Goal: Task Accomplishment & Management: Complete application form

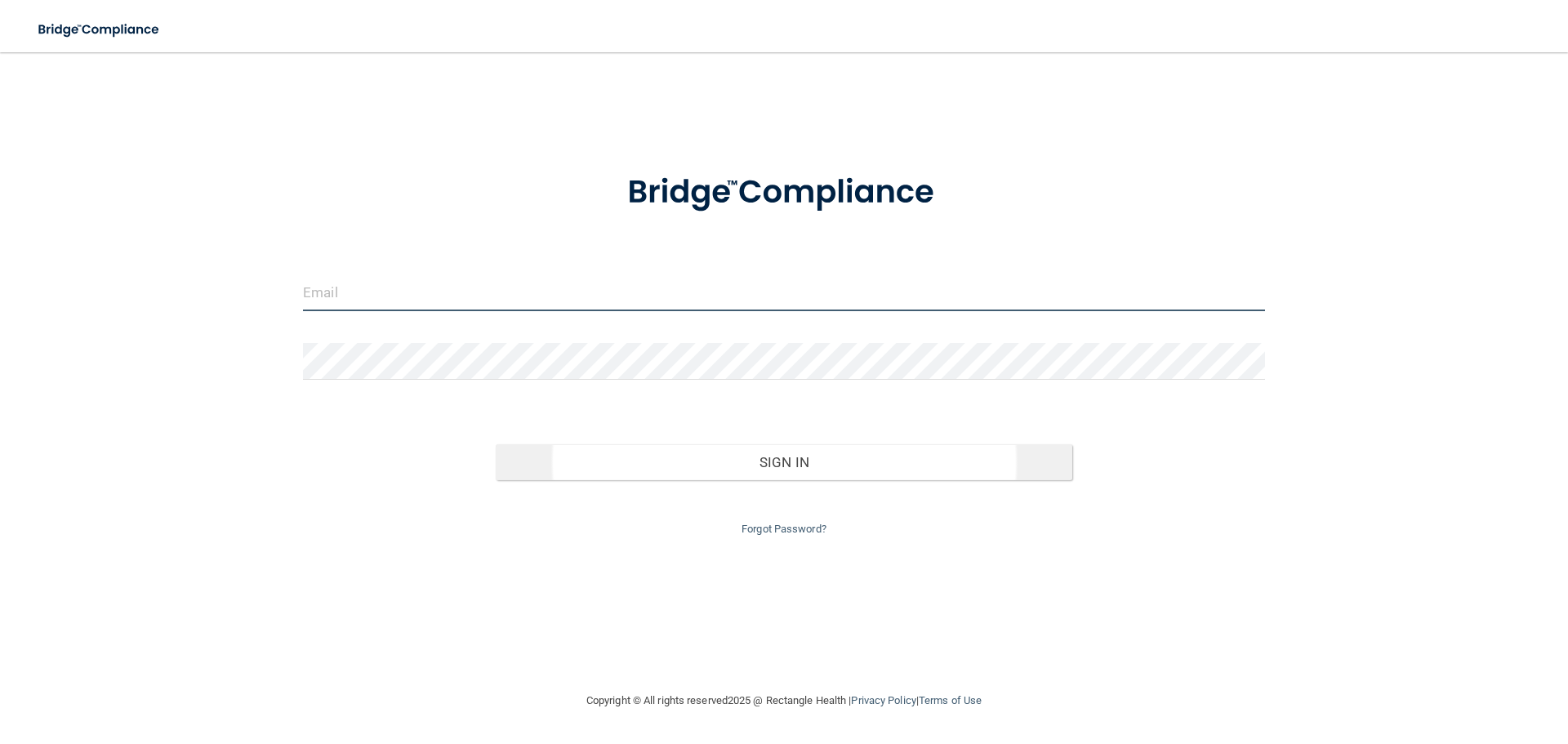
type input "[PERSON_NAME][EMAIL_ADDRESS][DOMAIN_NAME]"
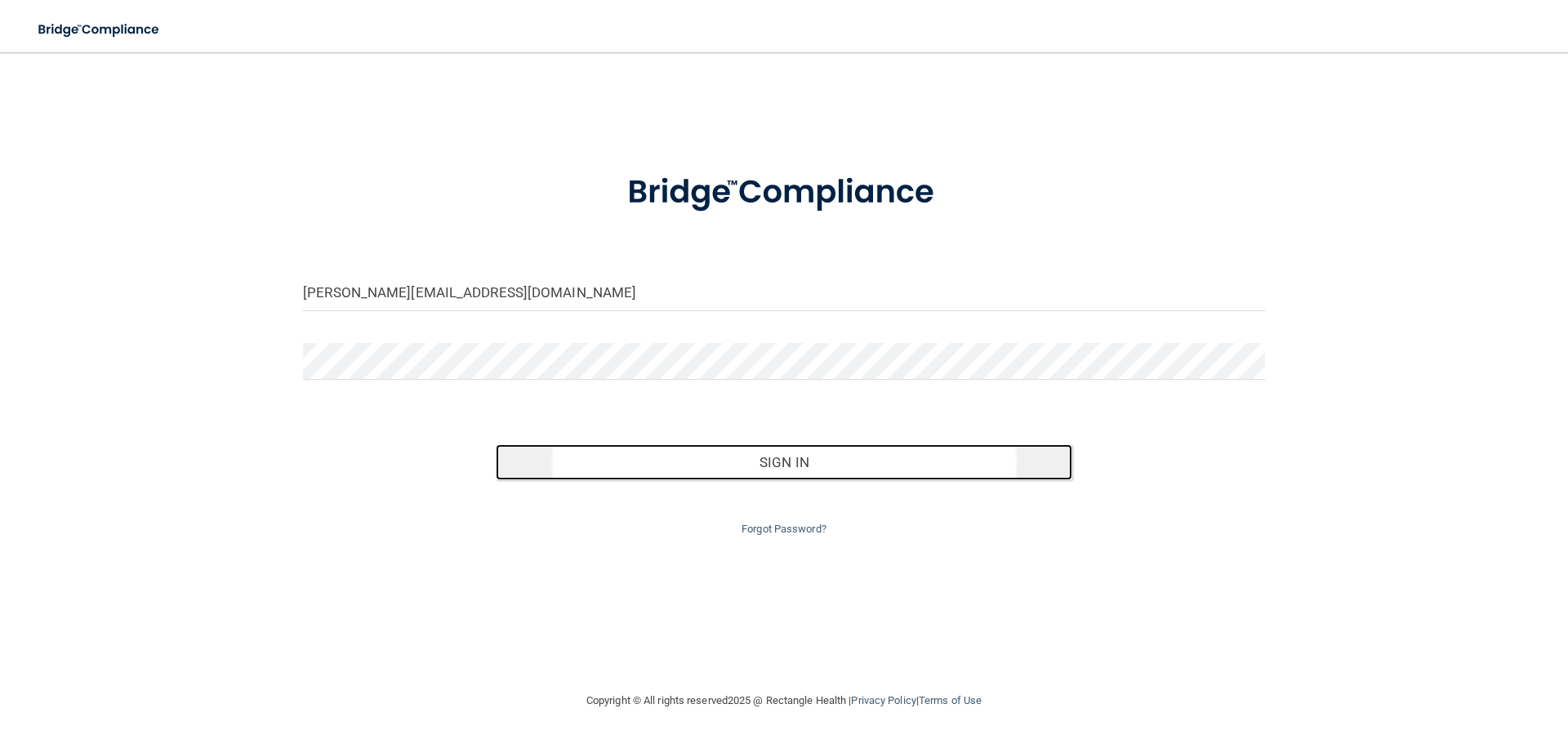
click at [803, 470] on button "Sign In" at bounding box center [784, 461] width 578 height 36
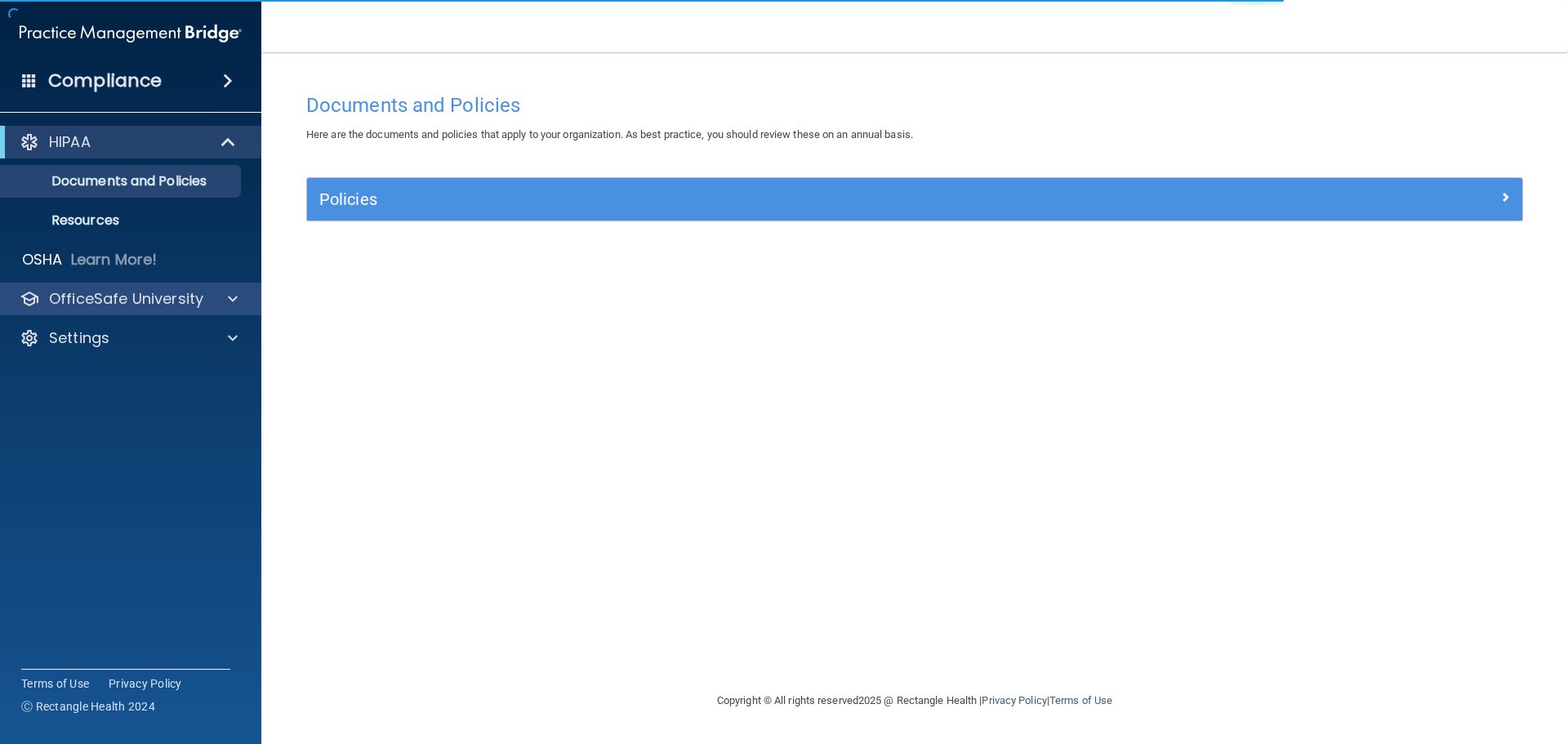
click at [133, 309] on div "OfficeSafe University" at bounding box center [131, 299] width 262 height 33
click at [136, 297] on p "OfficeSafe University" at bounding box center [126, 298] width 155 height 19
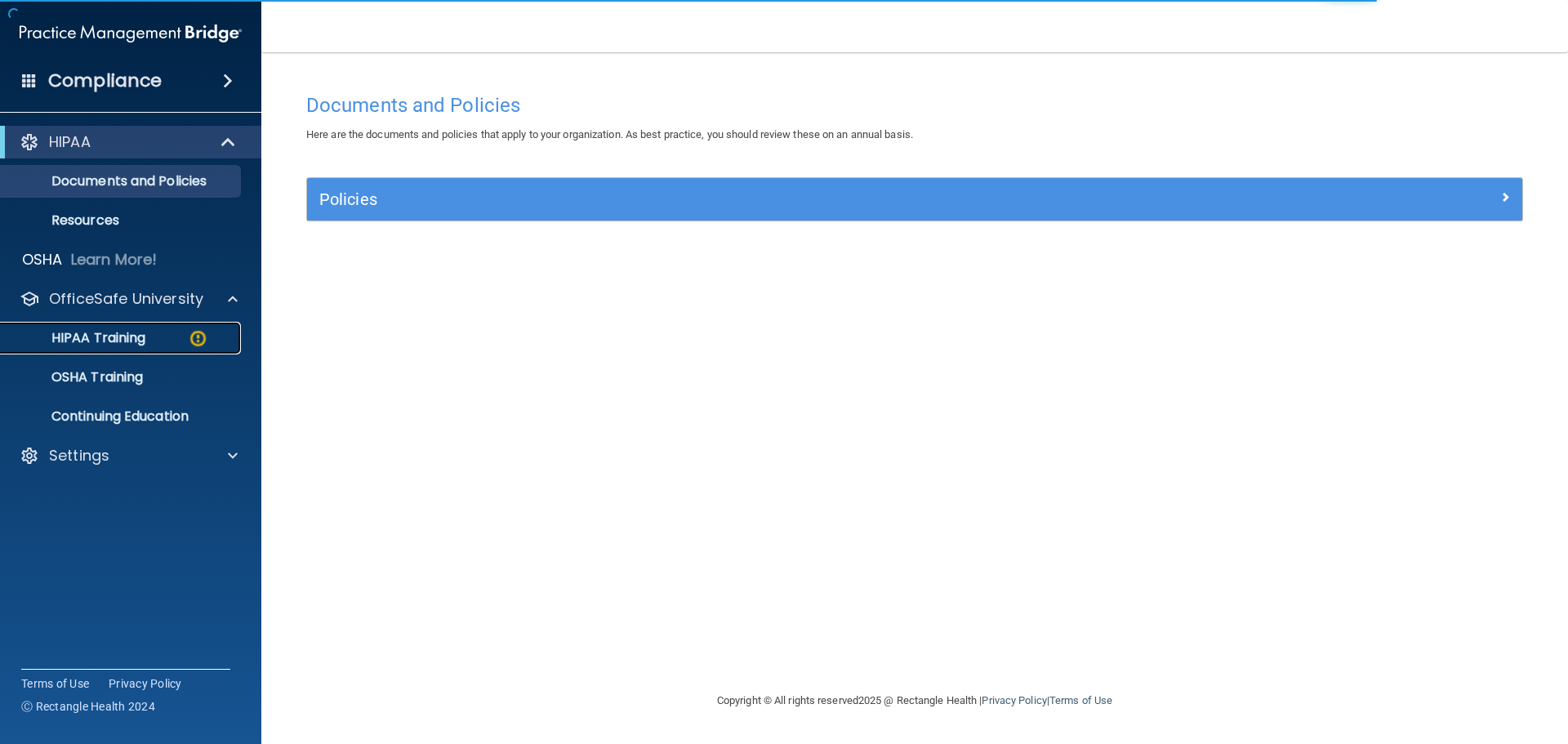
click at [137, 345] on p "HIPAA Training" at bounding box center [78, 338] width 135 height 16
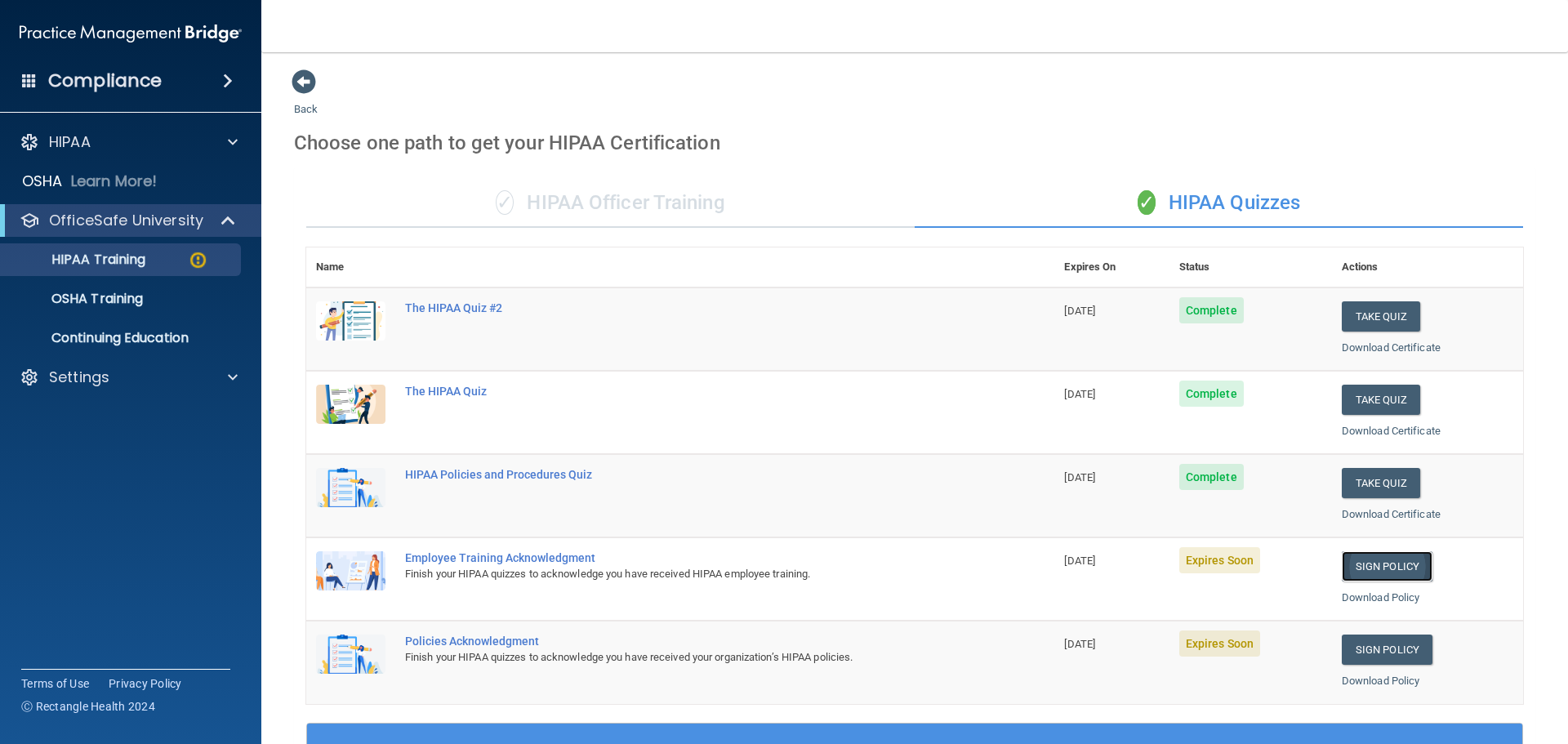
click at [1383, 567] on link "Sign Policy" at bounding box center [1387, 566] width 91 height 30
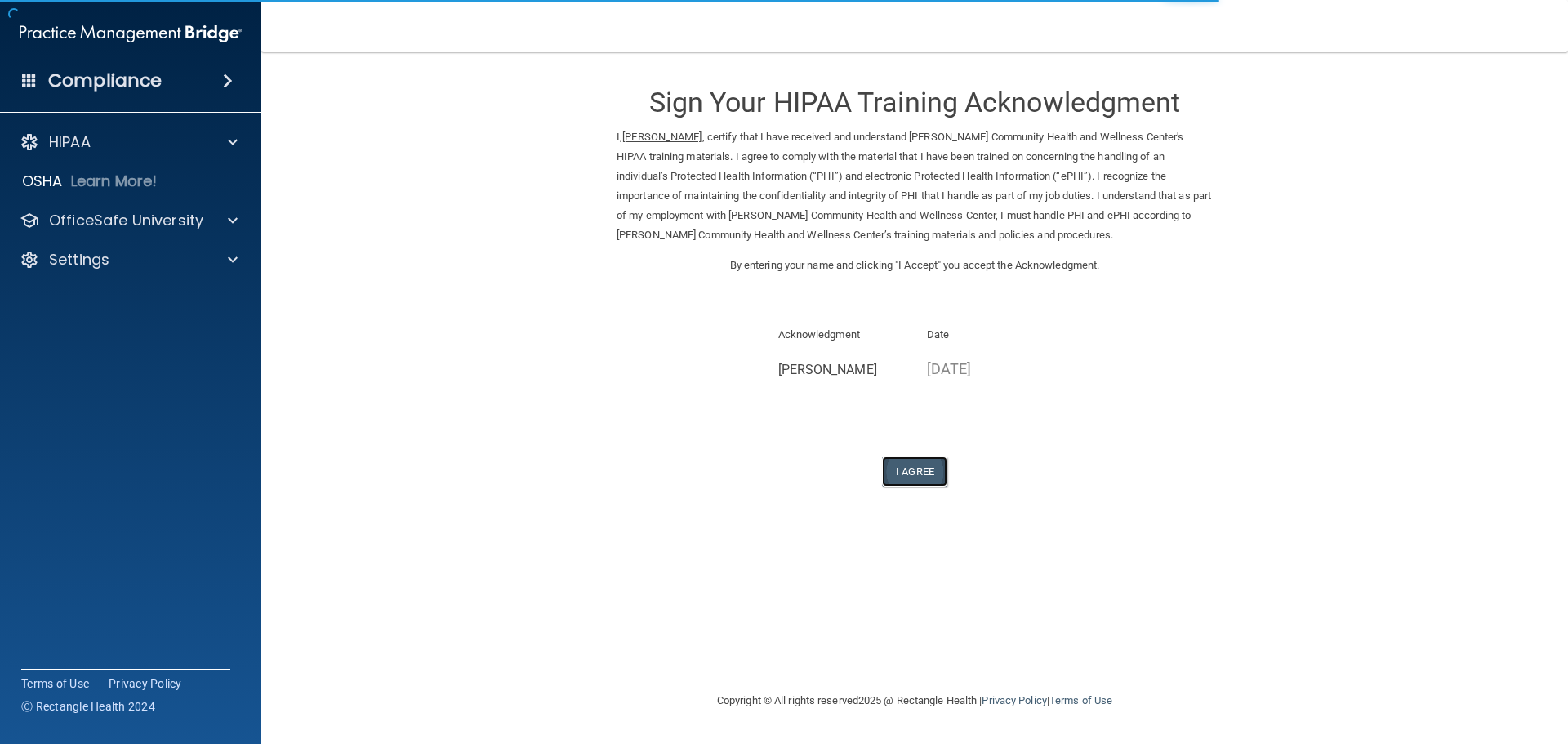
click at [925, 466] on button "I Agree" at bounding box center [914, 471] width 65 height 30
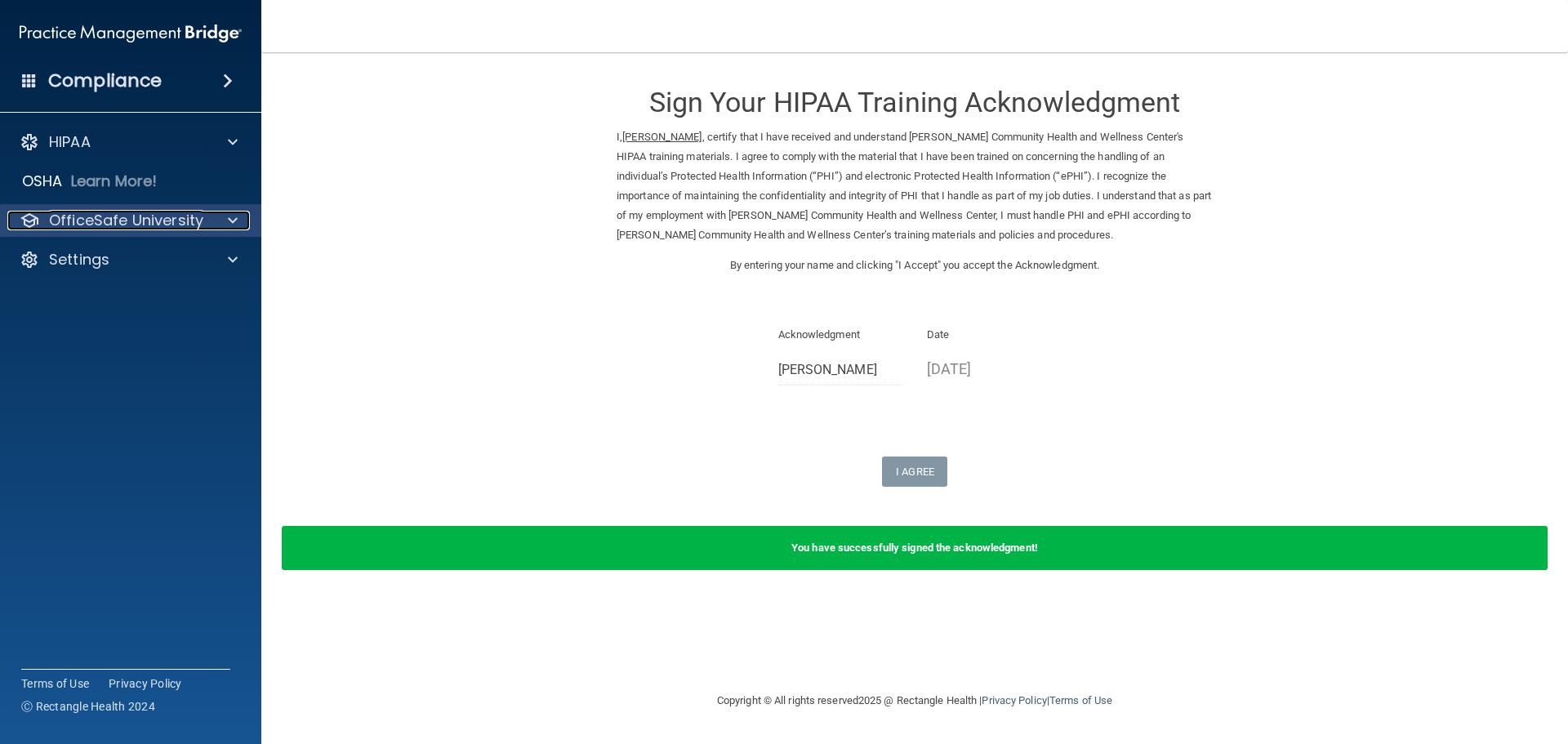
click at [153, 215] on p "OfficeSafe University" at bounding box center [126, 220] width 155 height 19
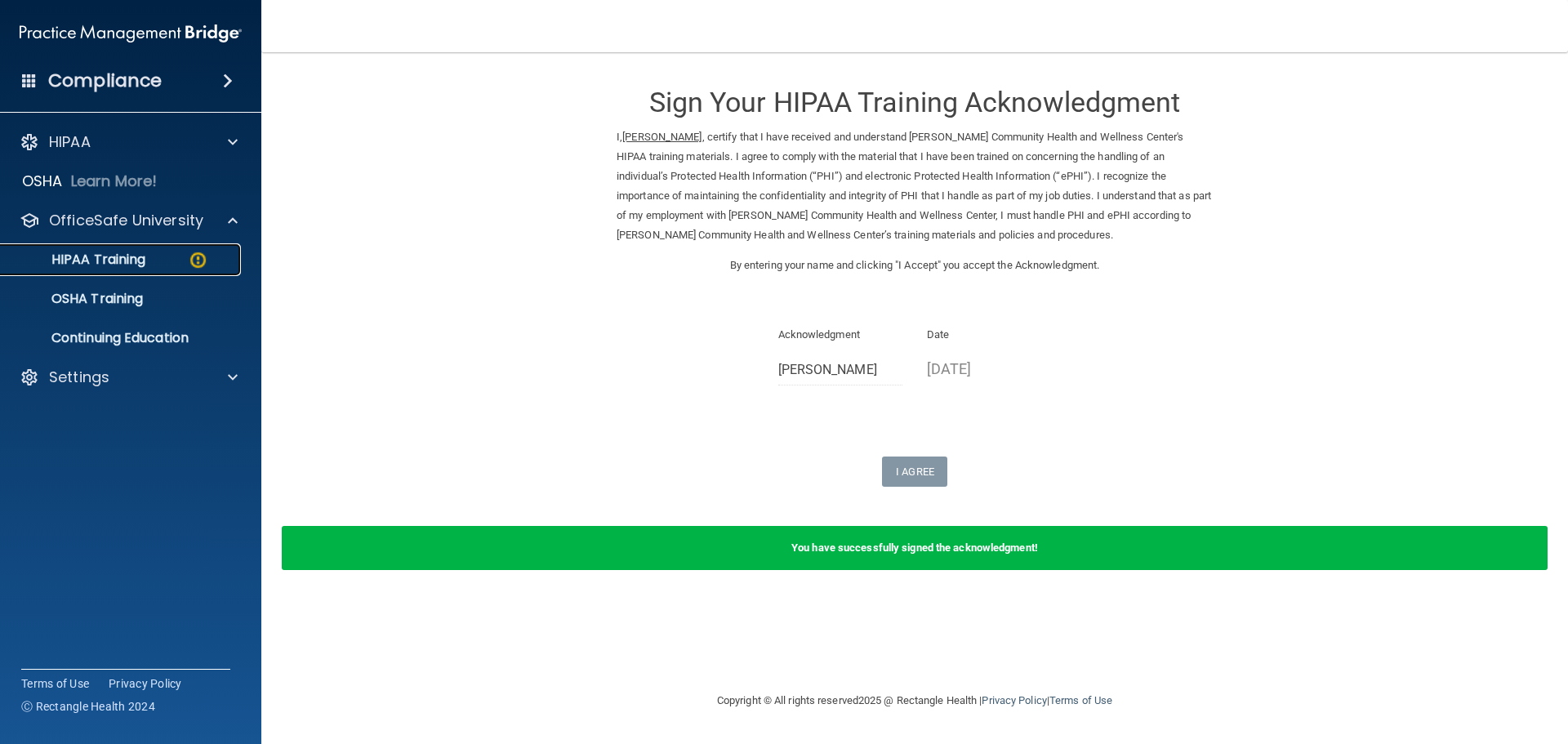
click at [129, 261] on p "HIPAA Training" at bounding box center [78, 260] width 135 height 16
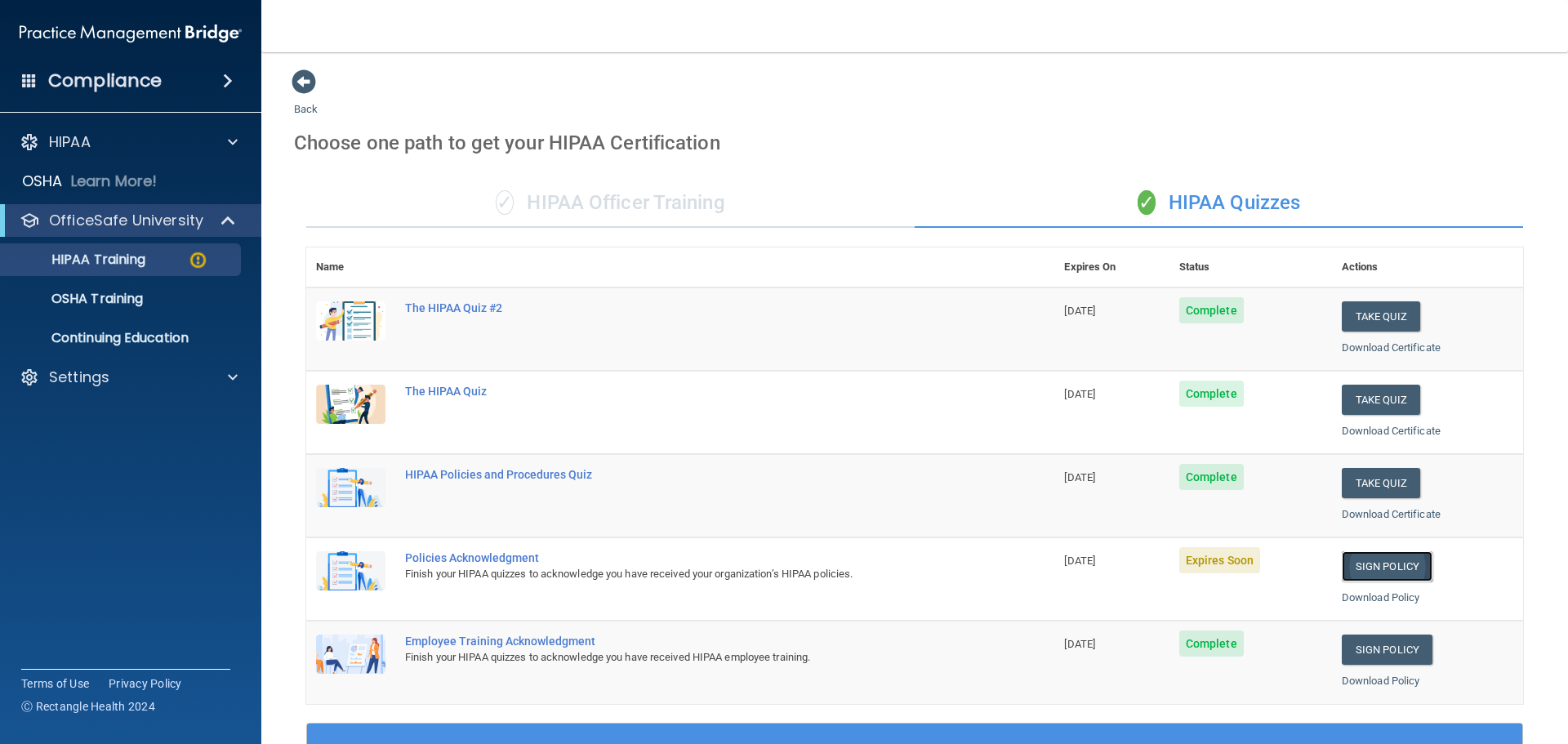
click at [1393, 562] on link "Sign Policy" at bounding box center [1387, 566] width 91 height 30
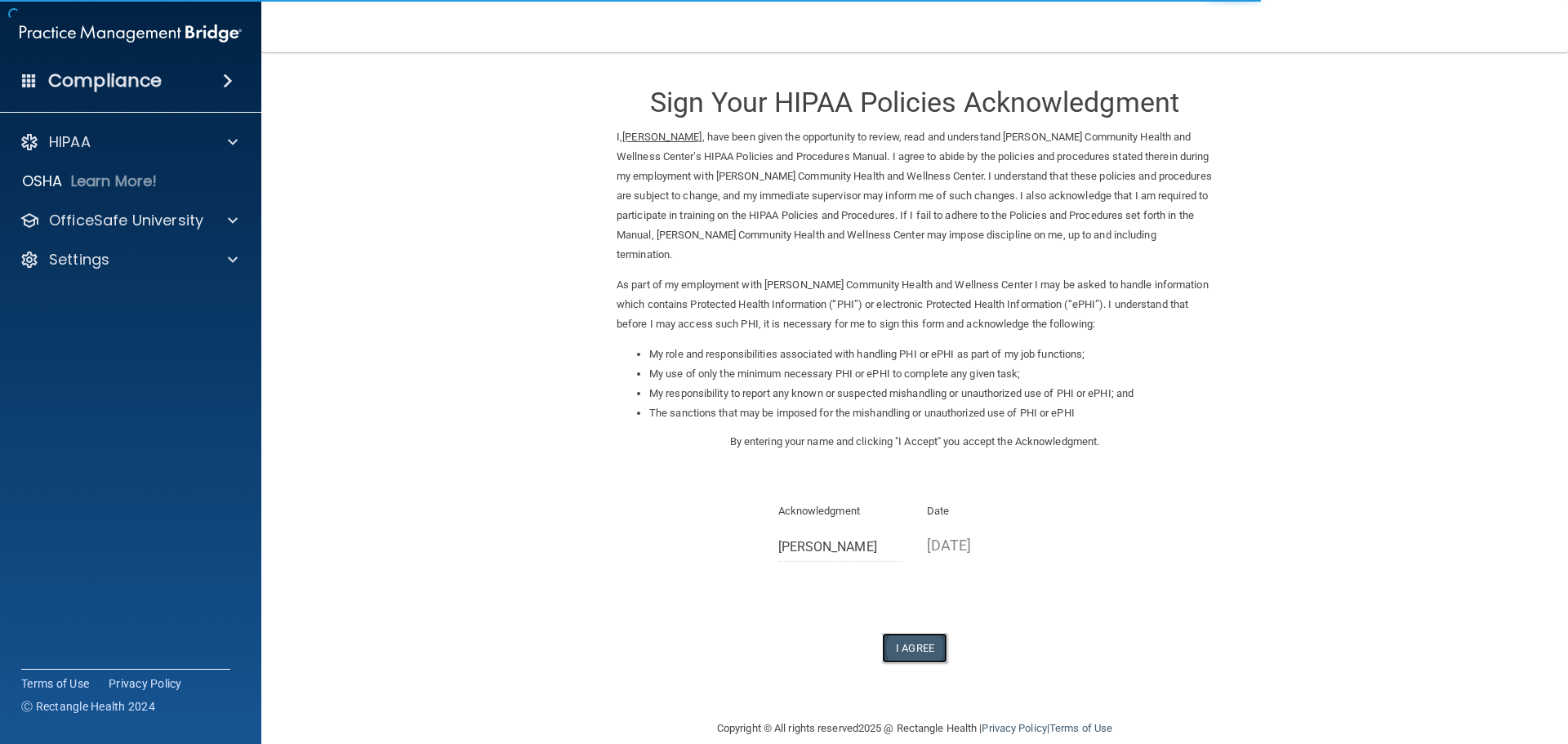
click at [902, 659] on button "I Agree" at bounding box center [914, 647] width 65 height 30
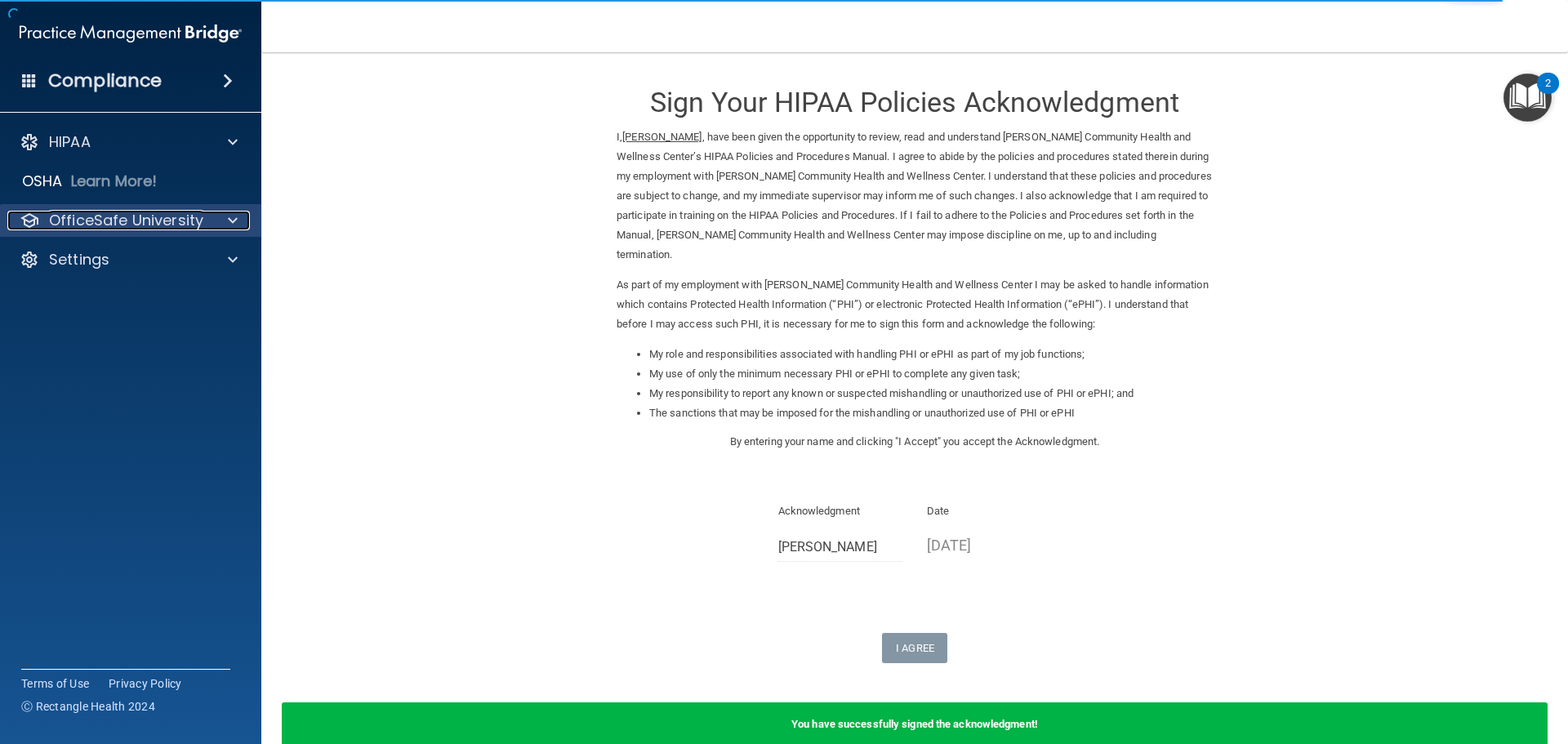
click at [187, 223] on p "OfficeSafe University" at bounding box center [126, 220] width 155 height 19
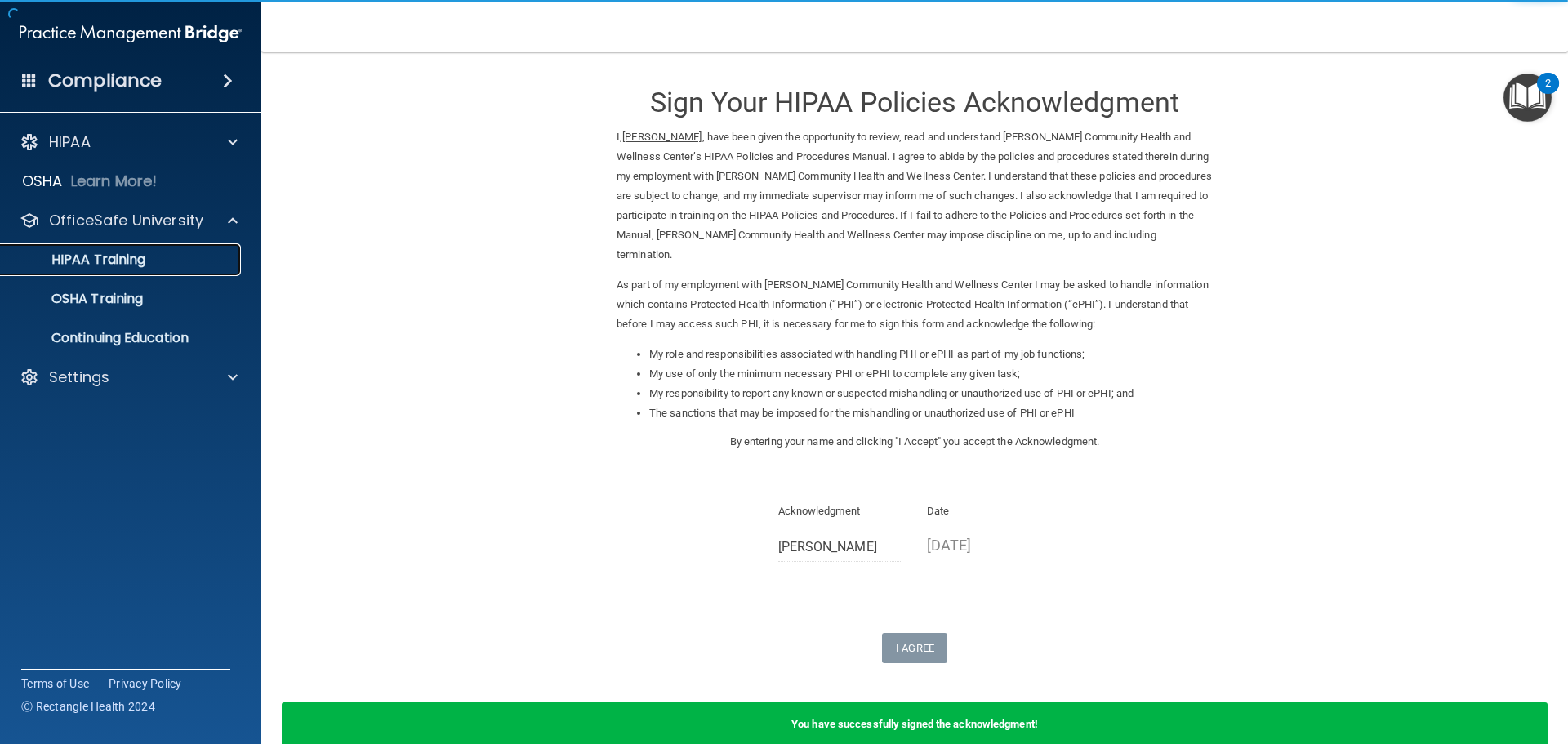
click at [111, 264] on p "HIPAA Training" at bounding box center [78, 260] width 135 height 16
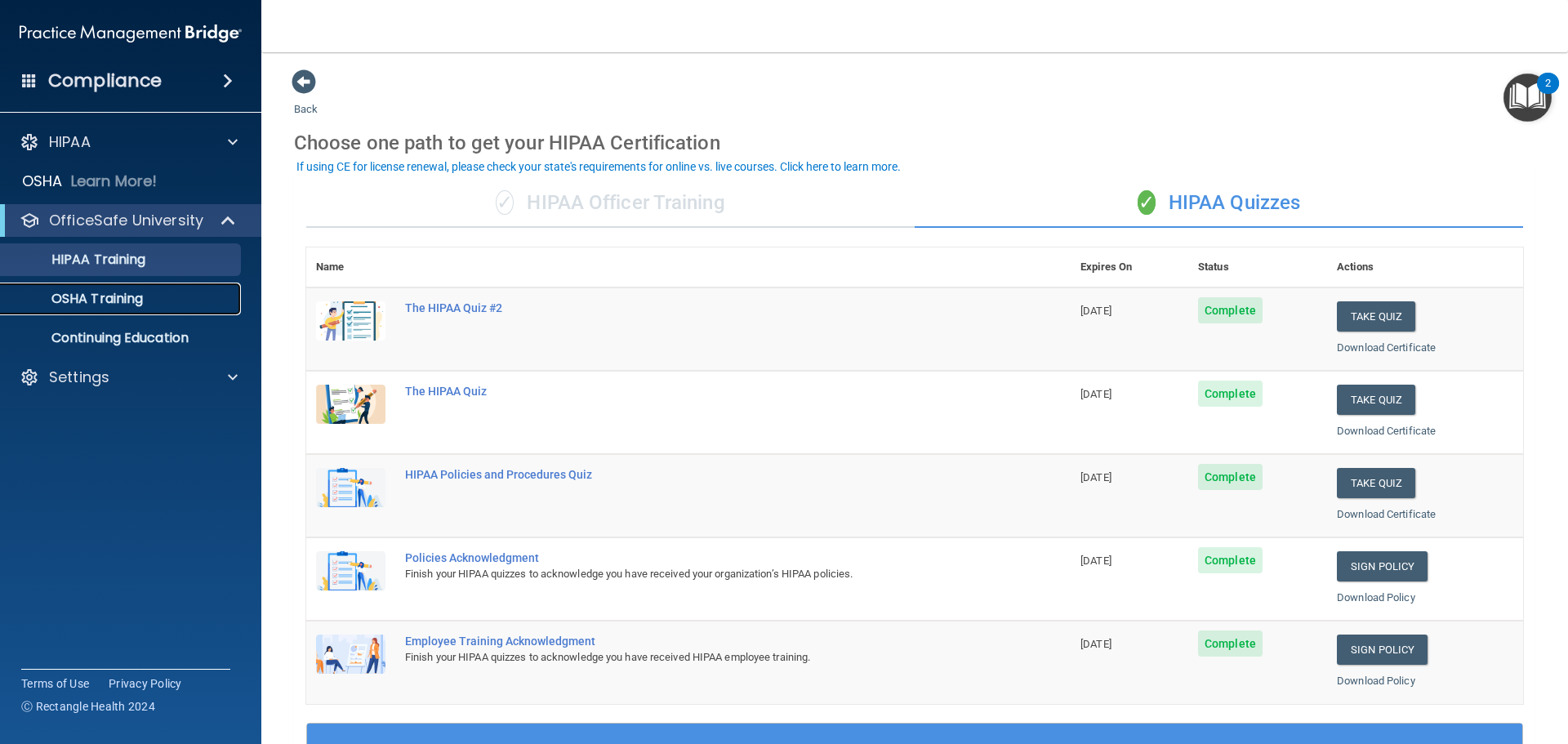
click at [127, 314] on link "OSHA Training" at bounding box center [112, 299] width 257 height 33
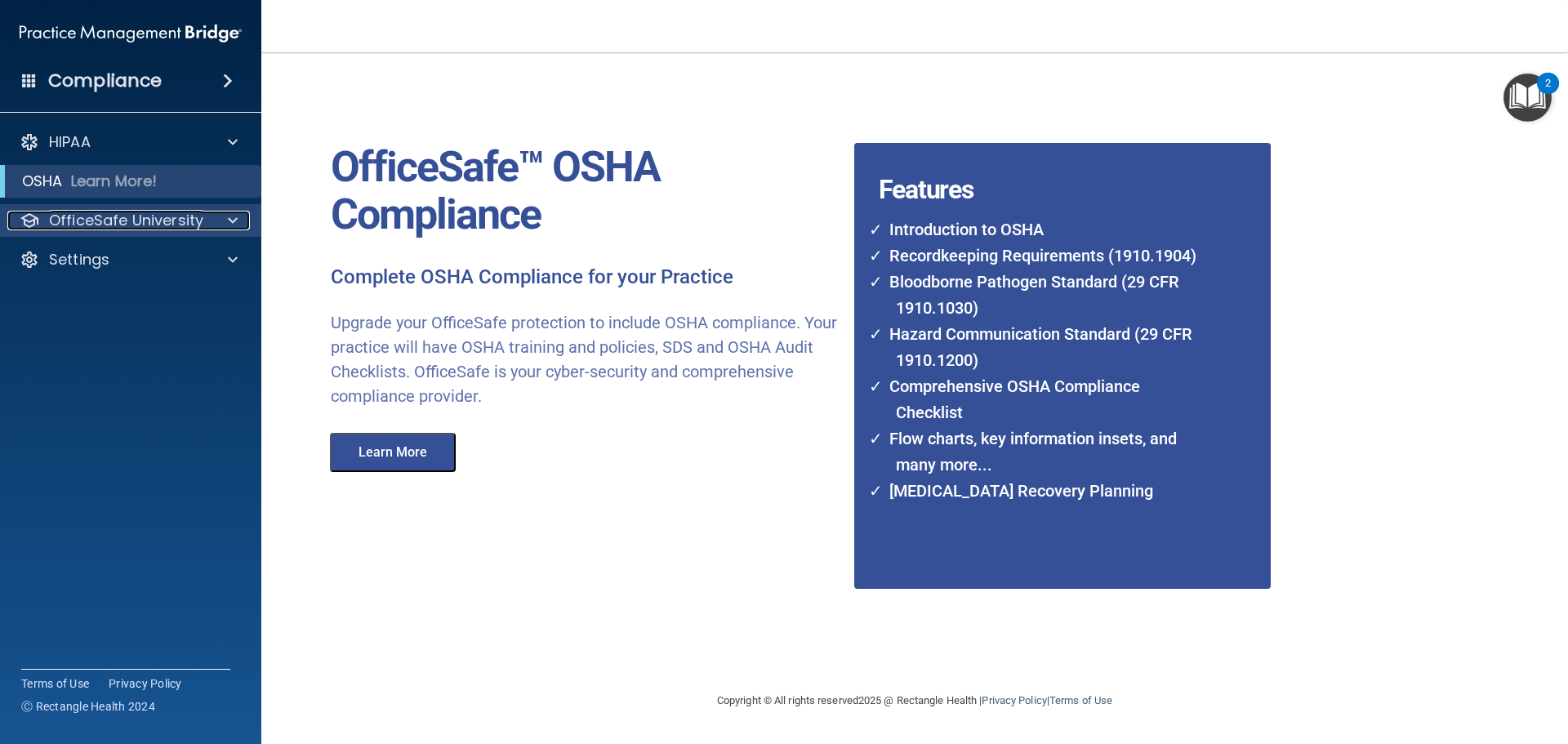
click at [112, 219] on p "OfficeSafe University" at bounding box center [126, 220] width 155 height 19
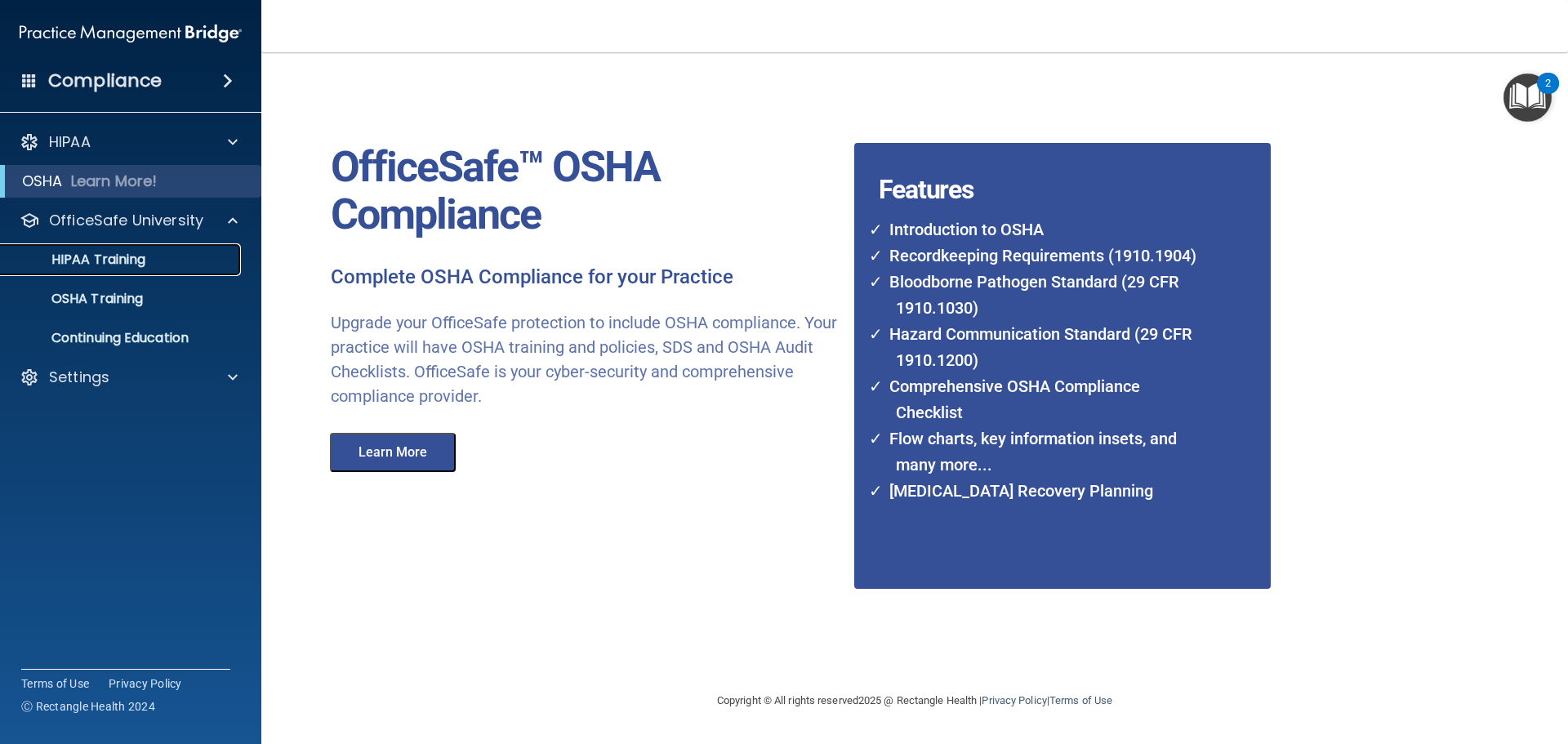
click at [94, 270] on link "HIPAA Training" at bounding box center [112, 260] width 257 height 33
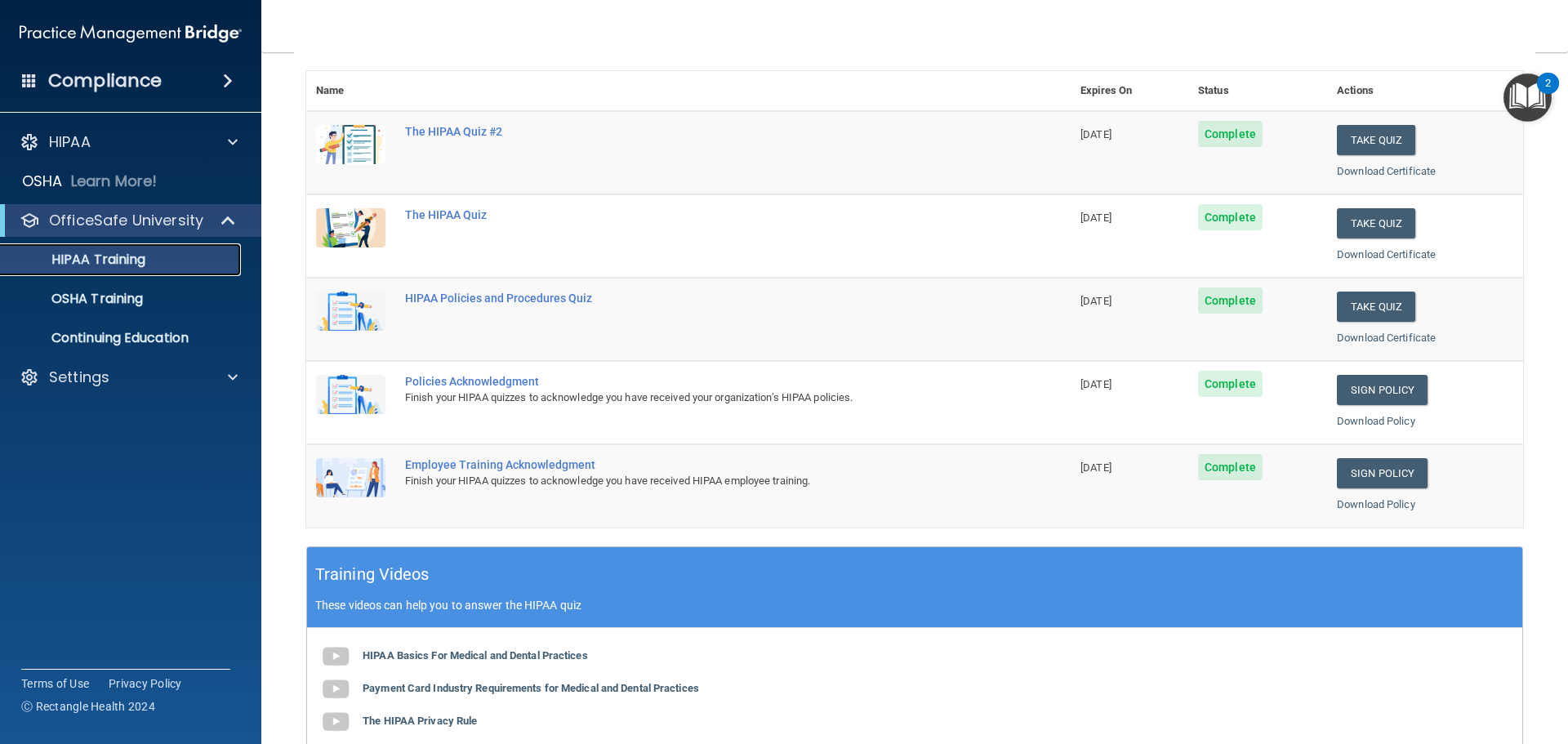
scroll to position [78, 0]
